Goal: Task Accomplishment & Management: Manage account settings

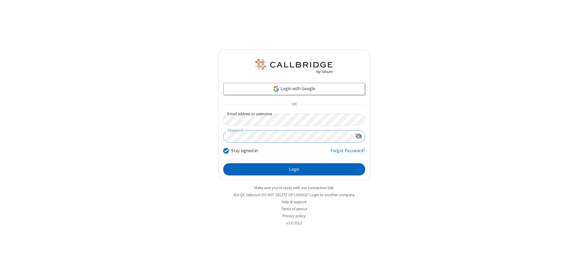
click at [294, 170] on button "Login" at bounding box center [294, 170] width 142 height 12
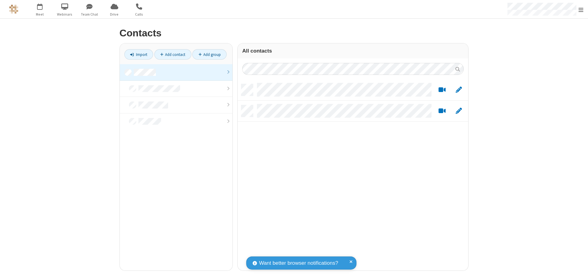
click at [176, 72] on link at bounding box center [176, 72] width 113 height 17
click at [173, 55] on link "Add contact" at bounding box center [172, 54] width 37 height 10
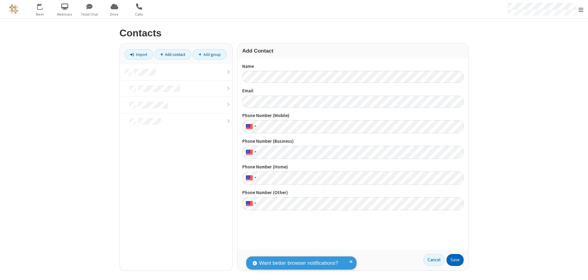
click at [455, 260] on button "Save" at bounding box center [454, 260] width 17 height 12
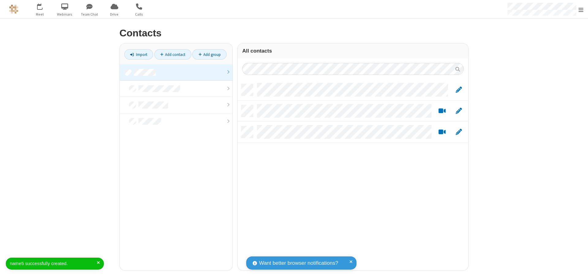
scroll to position [187, 226]
